Goal: Transaction & Acquisition: Book appointment/travel/reservation

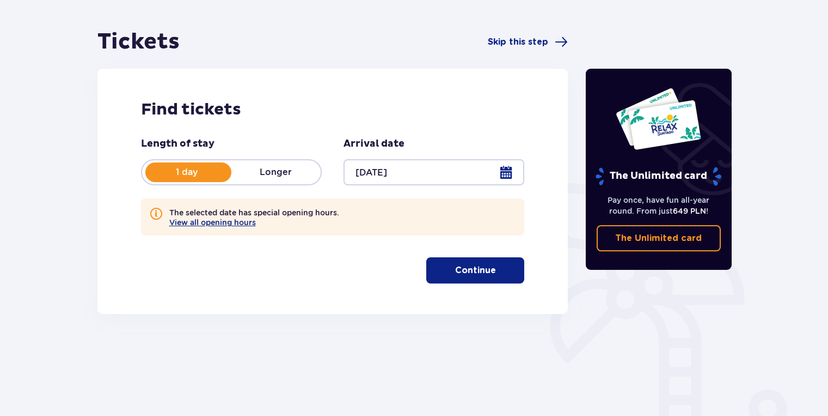
scroll to position [117, 0]
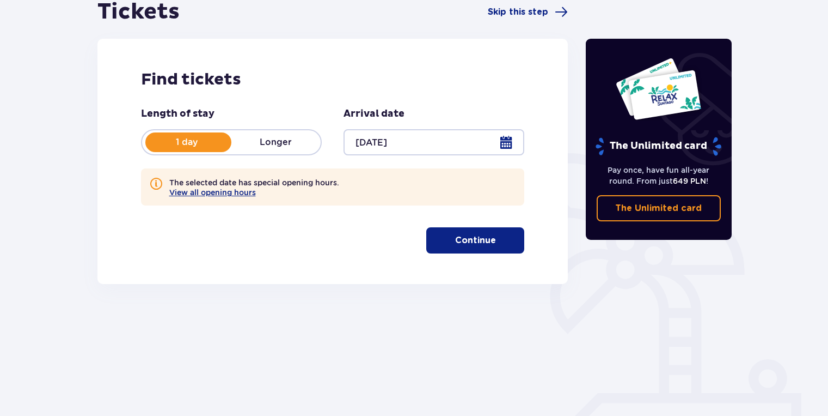
click at [481, 249] on button "Continue" at bounding box center [475, 240] width 98 height 26
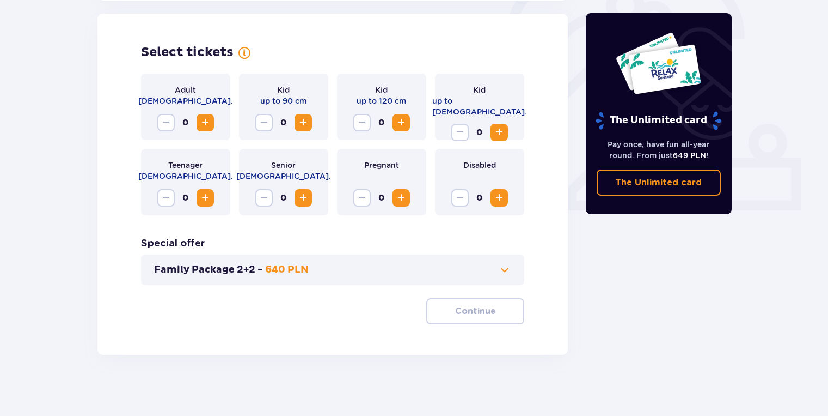
scroll to position [353, 0]
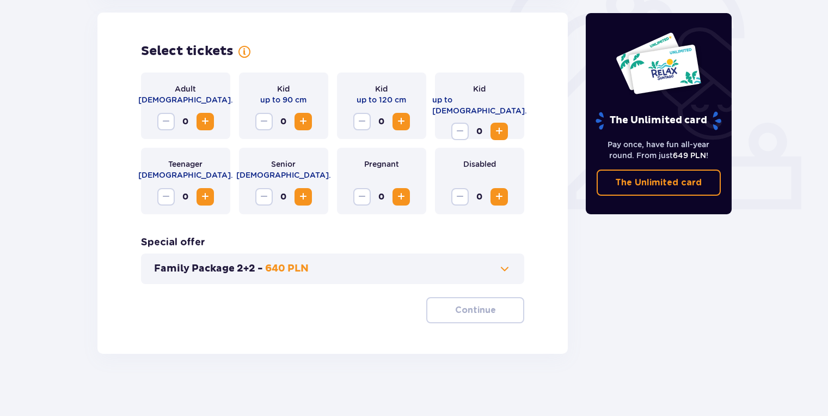
click at [205, 125] on span "Increase" at bounding box center [205, 121] width 13 height 13
click at [481, 314] on p "Continue" at bounding box center [475, 310] width 41 height 12
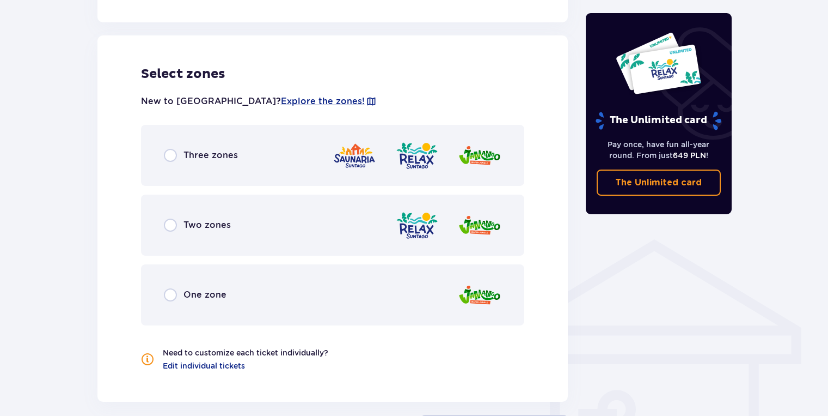
scroll to position [655, 0]
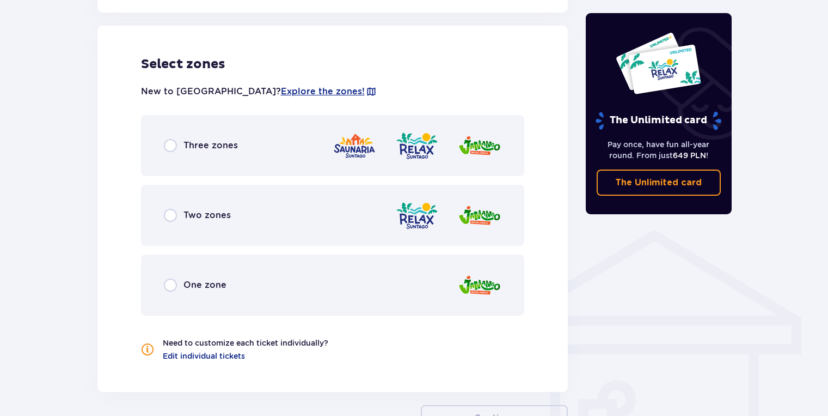
click at [165, 147] on input "radio" at bounding box center [170, 145] width 13 height 13
radio input "true"
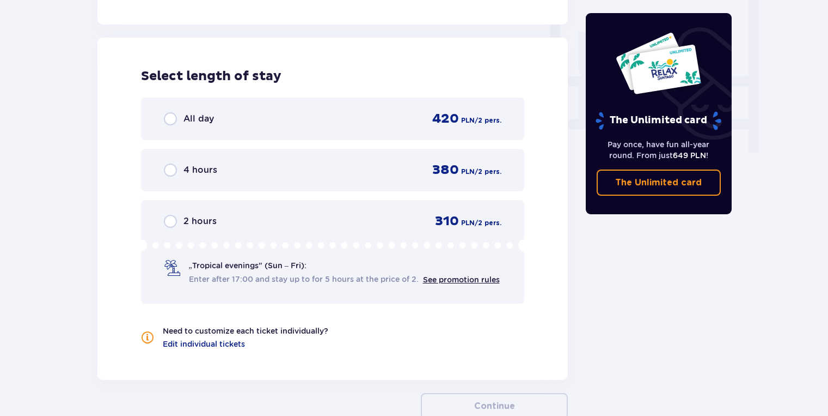
scroll to position [1034, 0]
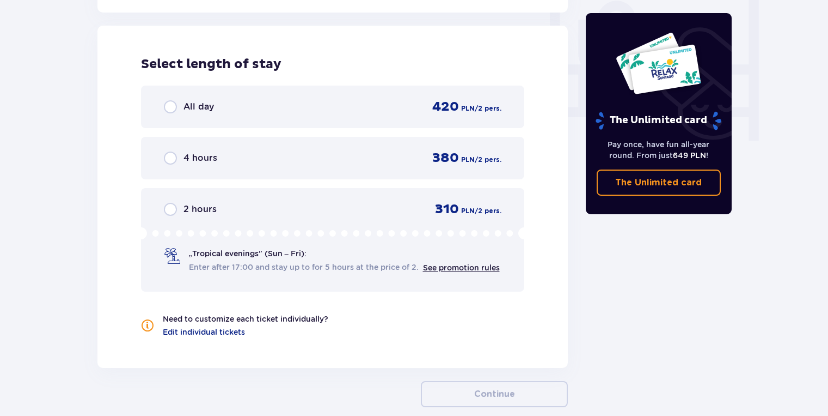
click at [169, 105] on input "radio" at bounding box center [170, 106] width 13 height 13
radio input "true"
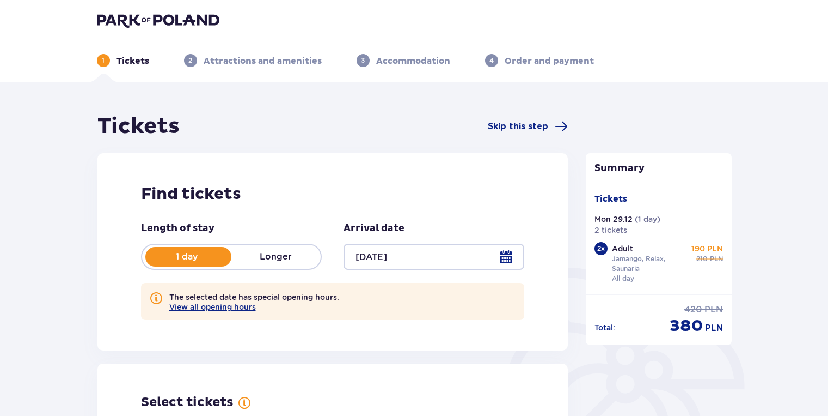
scroll to position [0, 0]
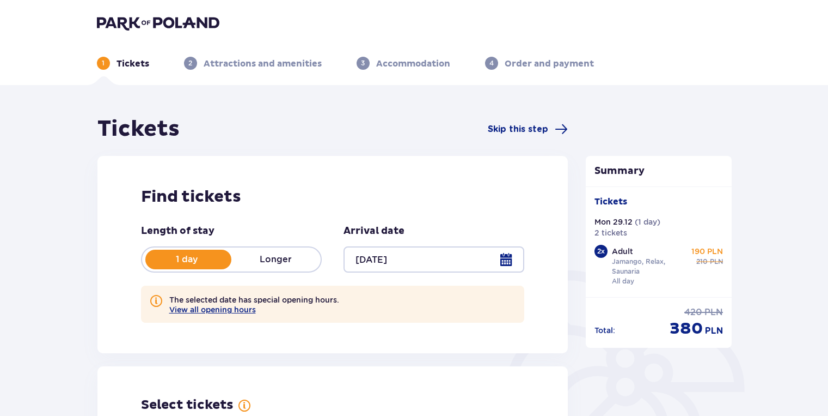
click at [149, 23] on img at bounding box center [158, 22] width 123 height 15
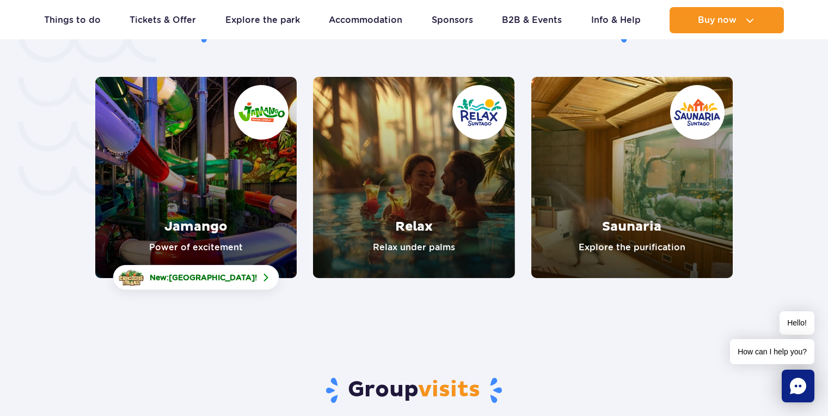
scroll to position [2325, 0]
